Goal: Communication & Community: Answer question/provide support

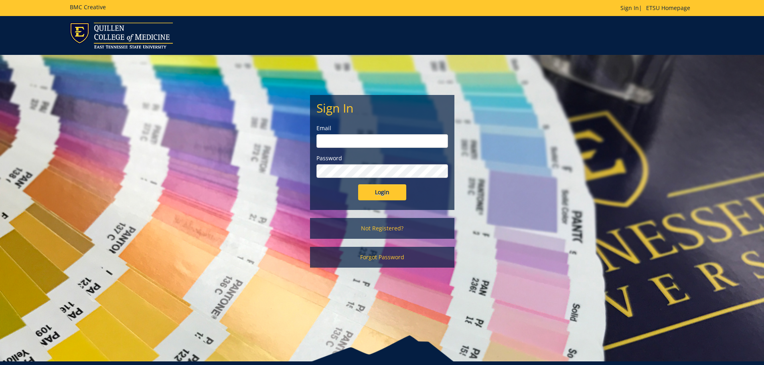
type input "brownhl3@etsu.edu"
click at [382, 193] on input "Login" at bounding box center [382, 192] width 48 height 16
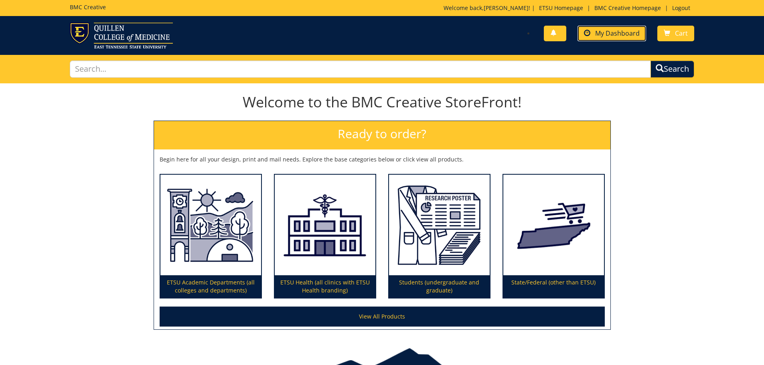
click at [626, 33] on span "My Dashboard" at bounding box center [617, 33] width 45 height 9
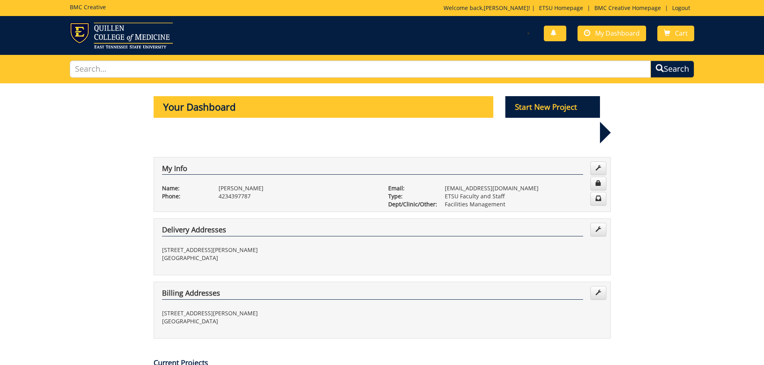
scroll to position [160, 0]
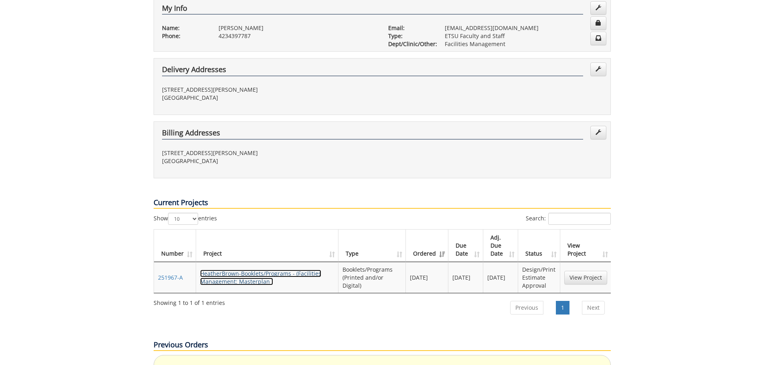
click at [256, 270] on link "HeatherBrown-Booklets/Programs - (Facilities Management: Masterplan )" at bounding box center [260, 278] width 121 height 16
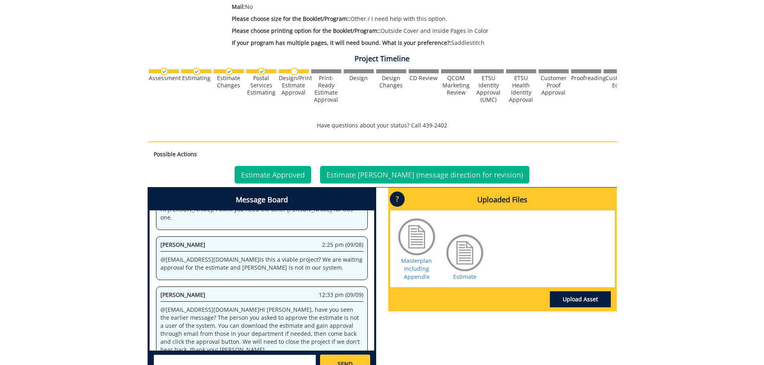
scroll to position [281, 0]
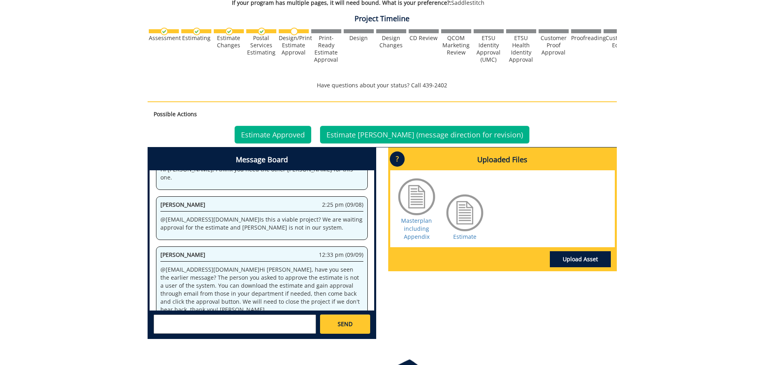
click at [201, 329] on textarea at bounding box center [235, 324] width 162 height 19
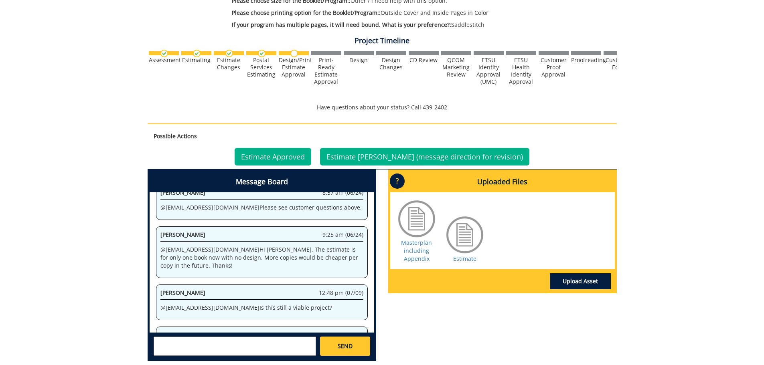
scroll to position [1172, 0]
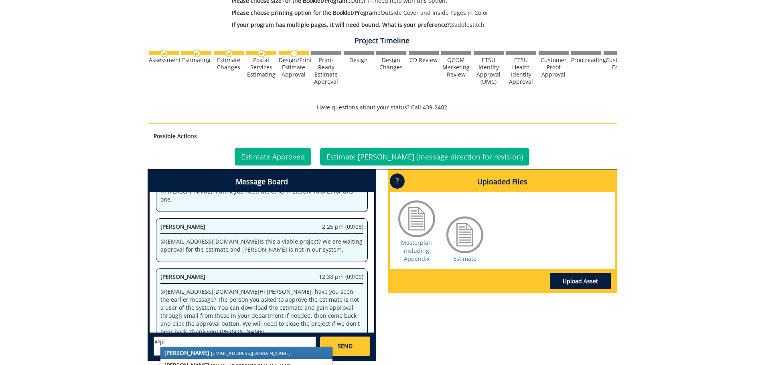
click at [211, 351] on small "[EMAIL_ADDRESS][DOMAIN_NAME]" at bounding box center [251, 353] width 80 height 6
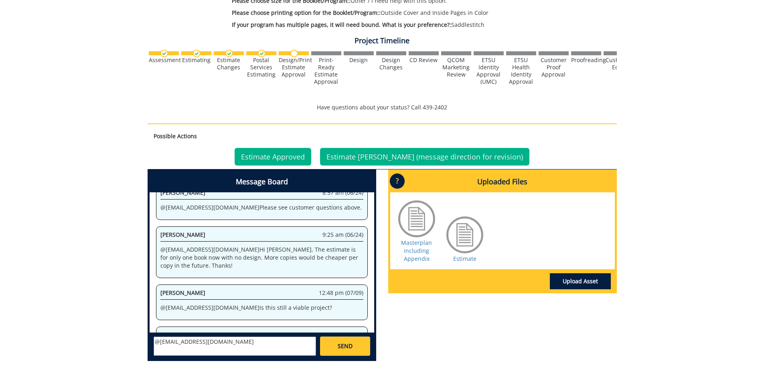
scroll to position [1011, 0]
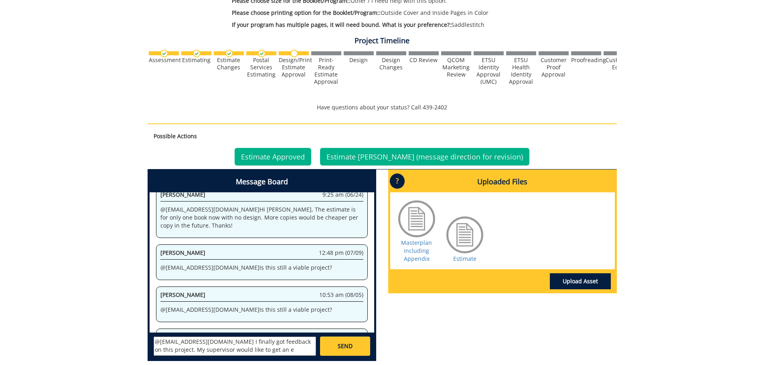
type textarea "@fair@mail.etsu.edu I finally got feedback on this project. My supervisor would…"
drag, startPoint x: 247, startPoint y: 349, endPoint x: 146, endPoint y: 331, distance: 103.1
click at [146, 331] on div "Message Board System 11:03 am (05/09) Welcome to the Project Messenger. All mes…" at bounding box center [262, 269] width 241 height 198
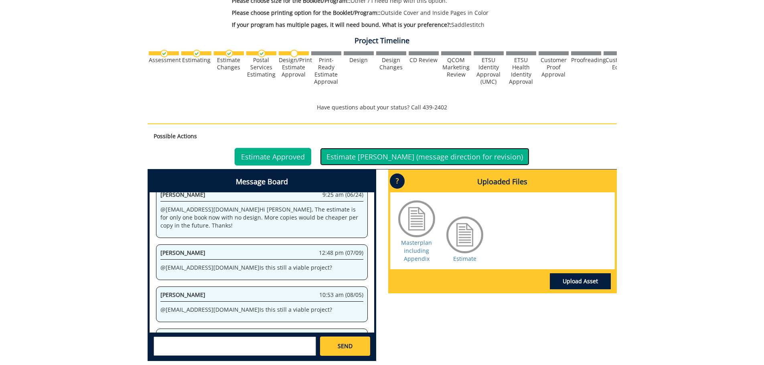
click at [363, 159] on link "Estimate Denied (message direction for revision)" at bounding box center [424, 157] width 209 height 18
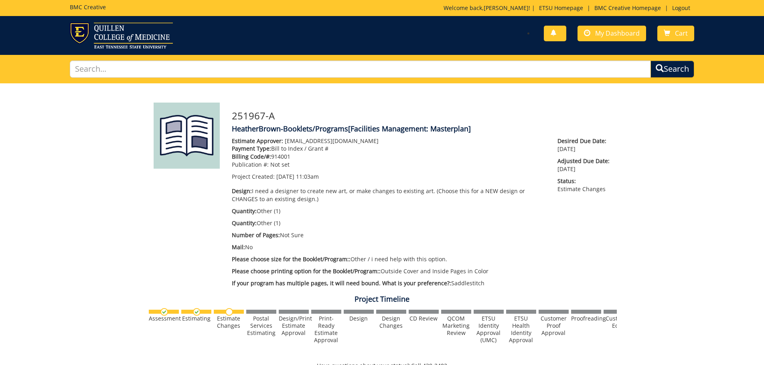
scroll to position [281, 0]
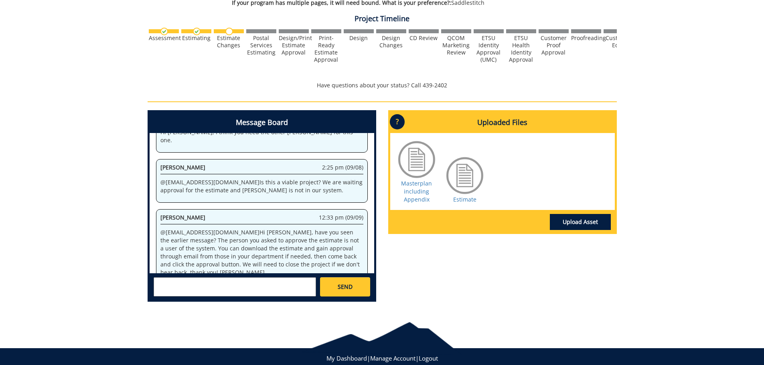
click at [245, 284] on textarea at bounding box center [235, 287] width 162 height 19
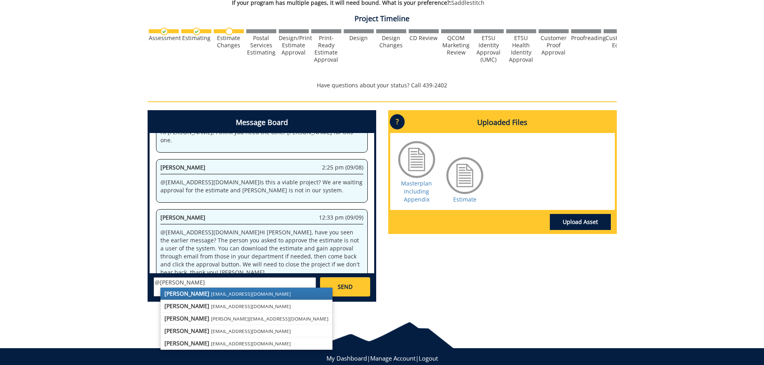
click at [239, 294] on link "[PERSON_NAME] [EMAIL_ADDRESS][DOMAIN_NAME]" at bounding box center [246, 294] width 172 height 12
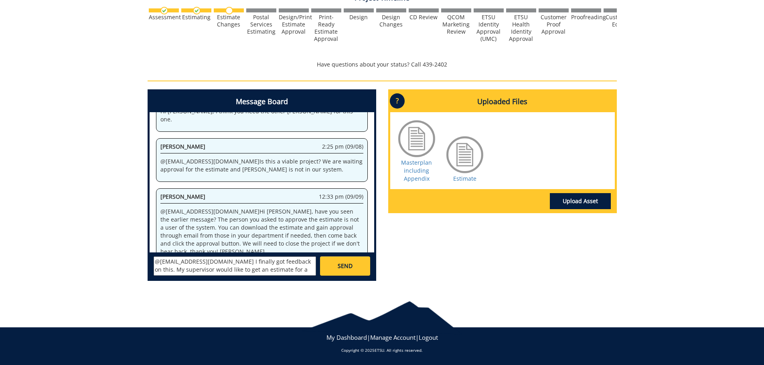
scroll to position [15, 0]
drag, startPoint x: 203, startPoint y: 294, endPoint x: 222, endPoint y: 267, distance: 33.1
click at [222, 267] on textarea "@[EMAIL_ADDRESS][DOMAIN_NAME] I finally got feedback on this. My supervisor wou…" at bounding box center [235, 266] width 162 height 19
type textarea "@[EMAIL_ADDRESS][DOMAIN_NAME] I finally got feedback on this. My supervisor wou…"
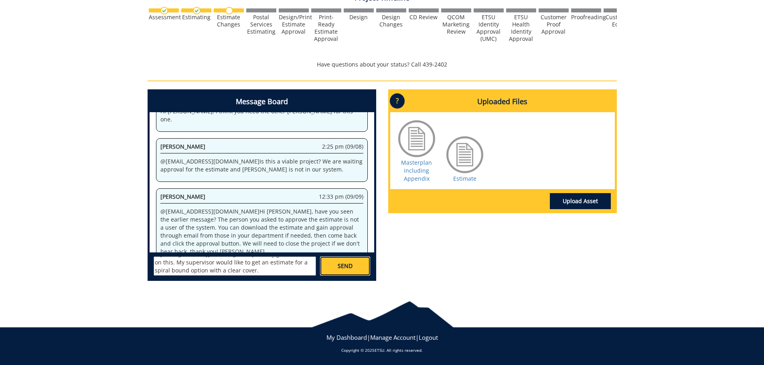
click at [351, 267] on span "SEND" at bounding box center [345, 266] width 15 height 8
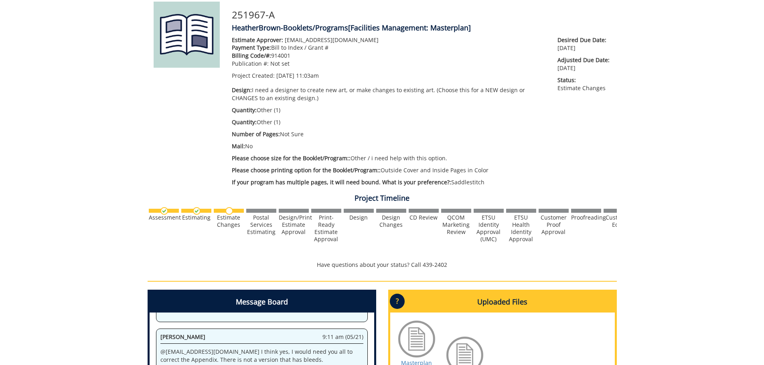
scroll to position [0, 0]
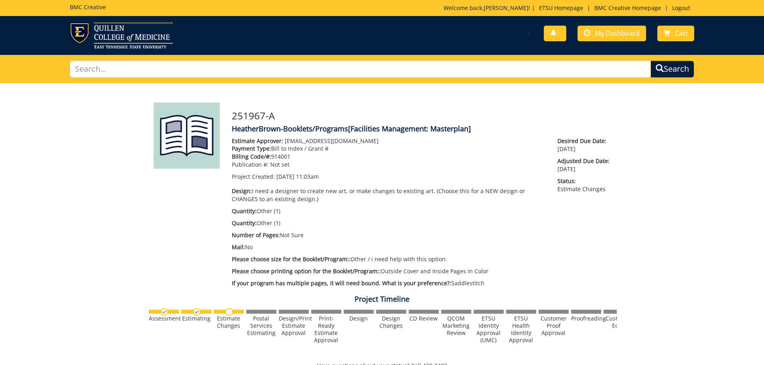
drag, startPoint x: 693, startPoint y: 278, endPoint x: 403, endPoint y: 262, distance: 289.6
click at [403, 262] on p "Please choose size for the Booklet/Program:: Other / i need help with this opti…" at bounding box center [389, 259] width 314 height 8
